Goal: Register for event/course

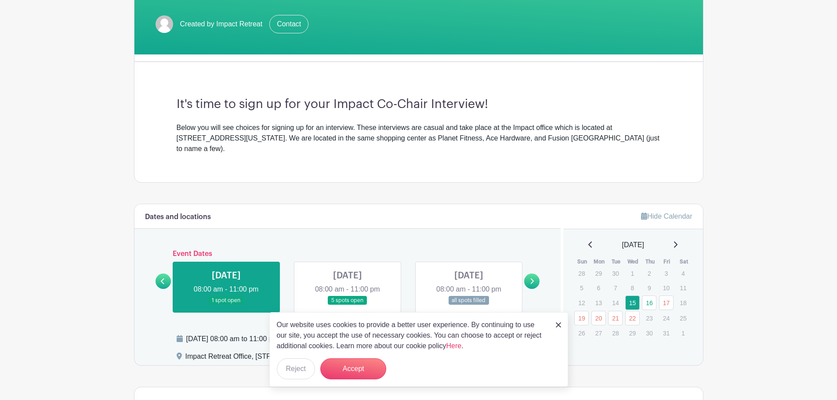
scroll to position [176, 0]
click at [288, 367] on button "Reject" at bounding box center [296, 368] width 38 height 21
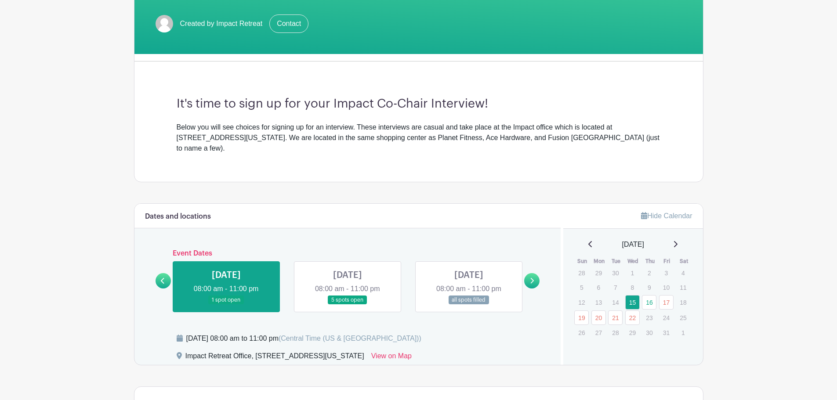
click at [347, 305] on link at bounding box center [347, 305] width 0 height 0
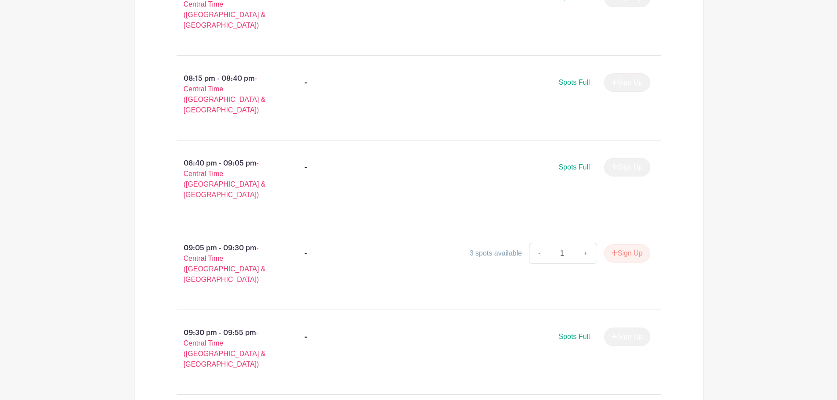
scroll to position [1901, 0]
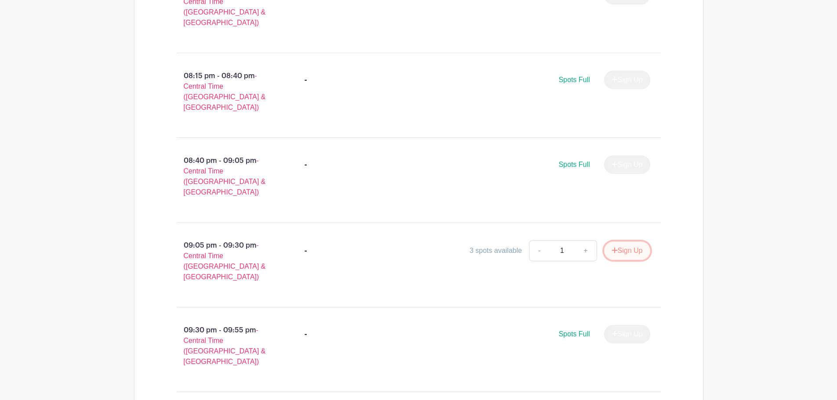
click at [623, 242] on button "Sign Up" at bounding box center [627, 251] width 46 height 18
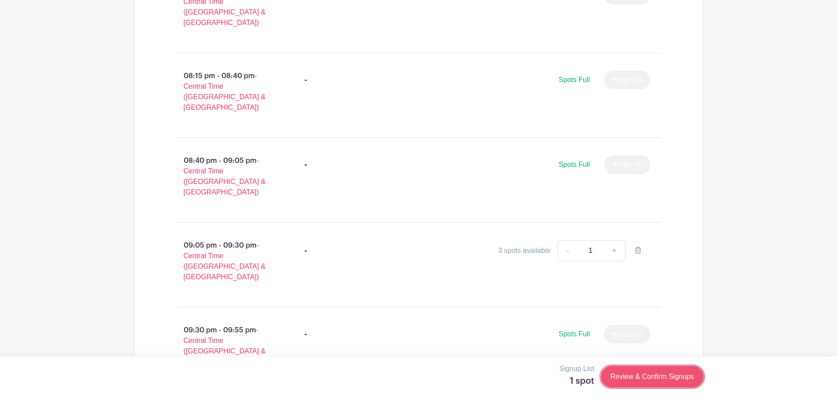
click at [647, 375] on link "Review & Confirm Signups" at bounding box center [652, 376] width 102 height 21
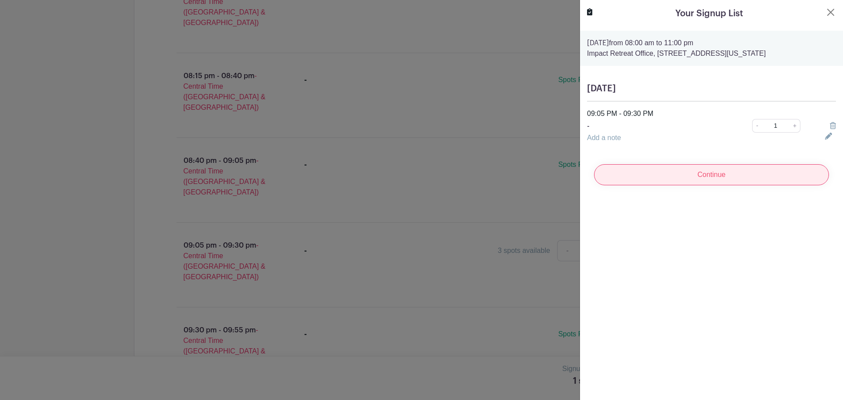
click at [737, 177] on input "Continue" at bounding box center [711, 174] width 235 height 21
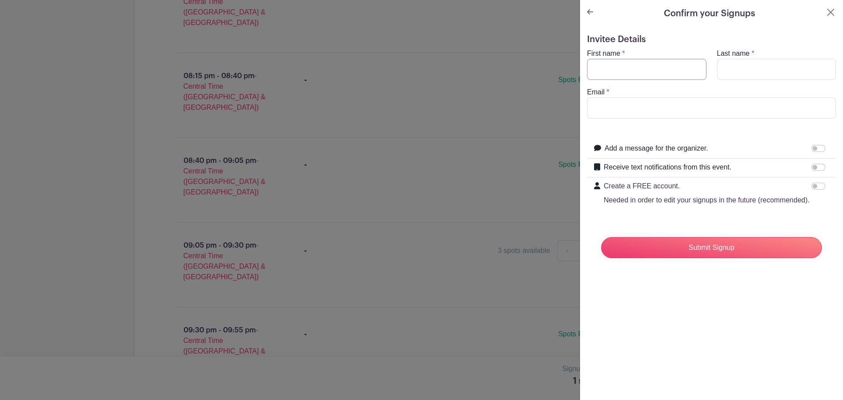
click at [663, 75] on input "First name" at bounding box center [646, 69] width 119 height 21
type input "[PERSON_NAME]"
type input "[PERSON_NAME][EMAIL_ADDRESS][DOMAIN_NAME]"
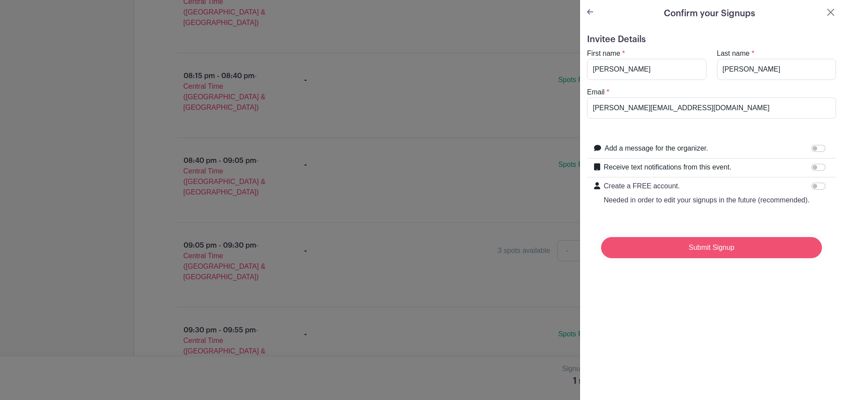
click at [704, 258] on input "Submit Signup" at bounding box center [711, 247] width 221 height 21
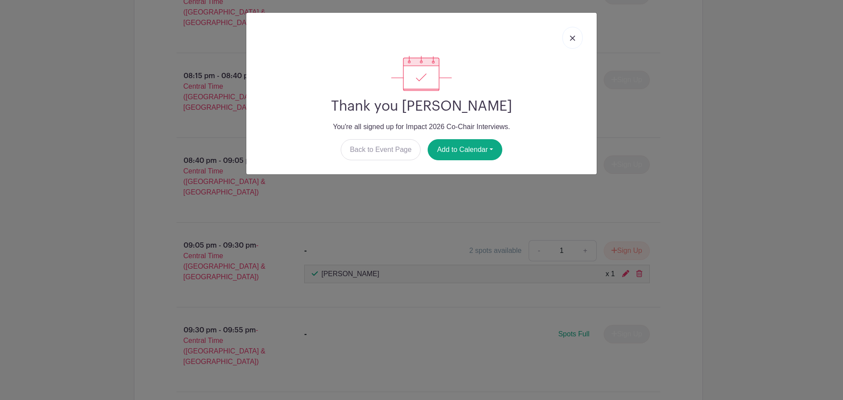
click at [573, 35] on link at bounding box center [573, 38] width 20 height 22
